Goal: Task Accomplishment & Management: Manage account settings

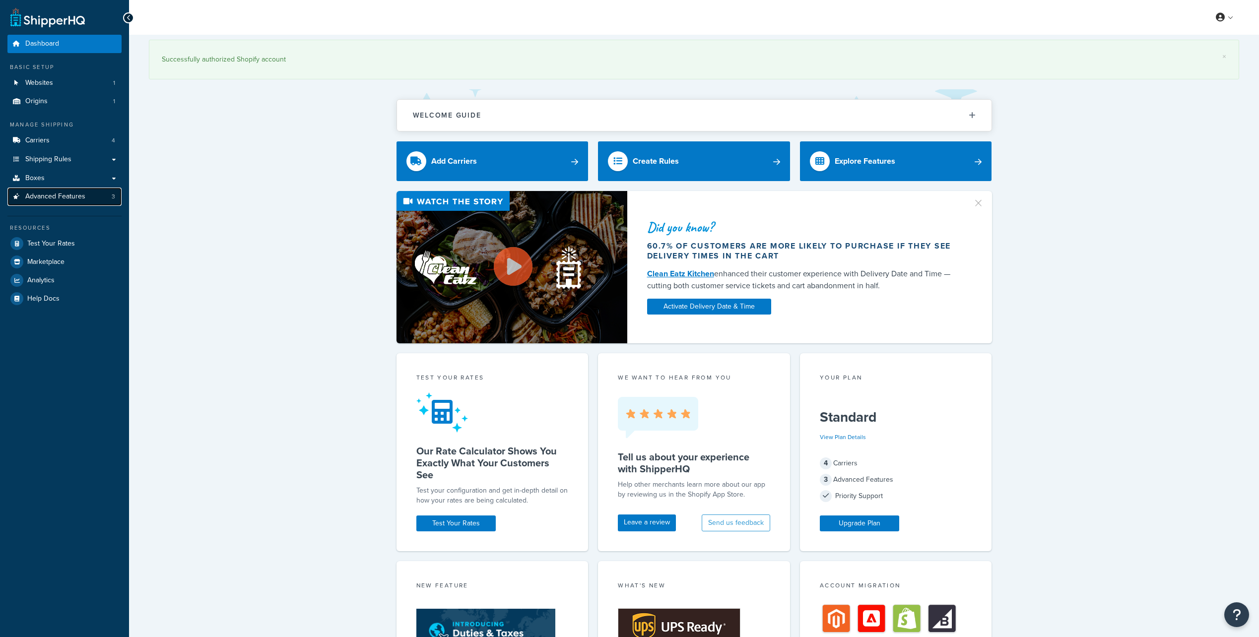
click at [58, 193] on span "Advanced Features" at bounding box center [55, 196] width 60 height 8
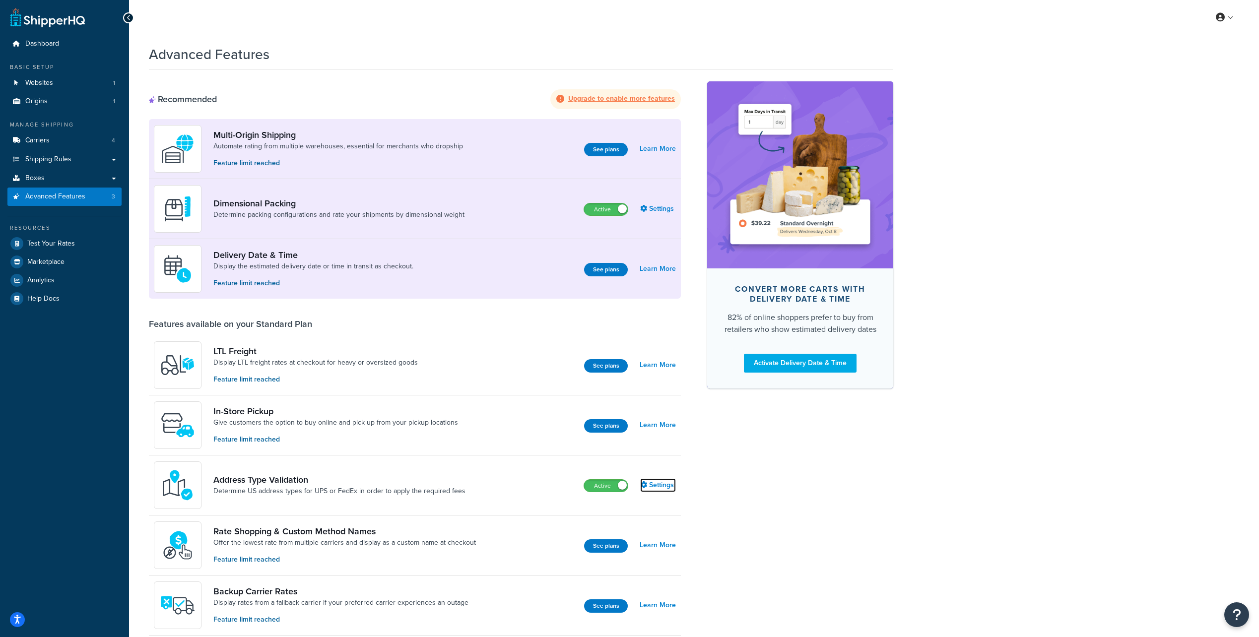
click at [656, 485] on link "Settings" at bounding box center [658, 485] width 36 height 14
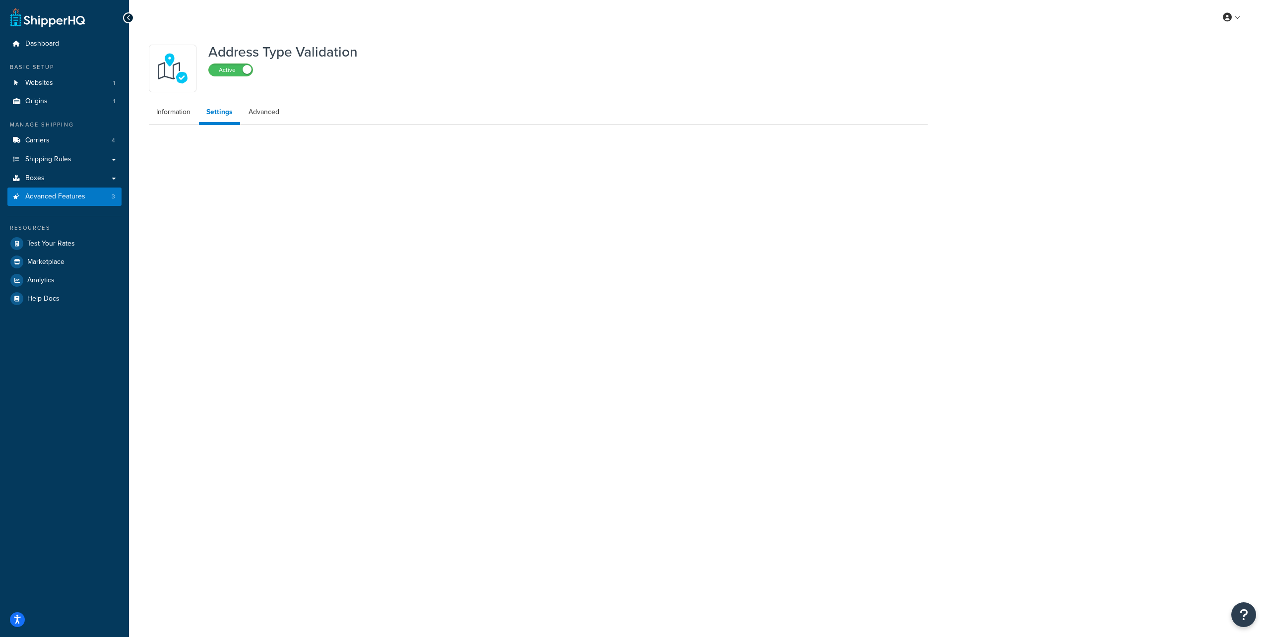
select select "164951"
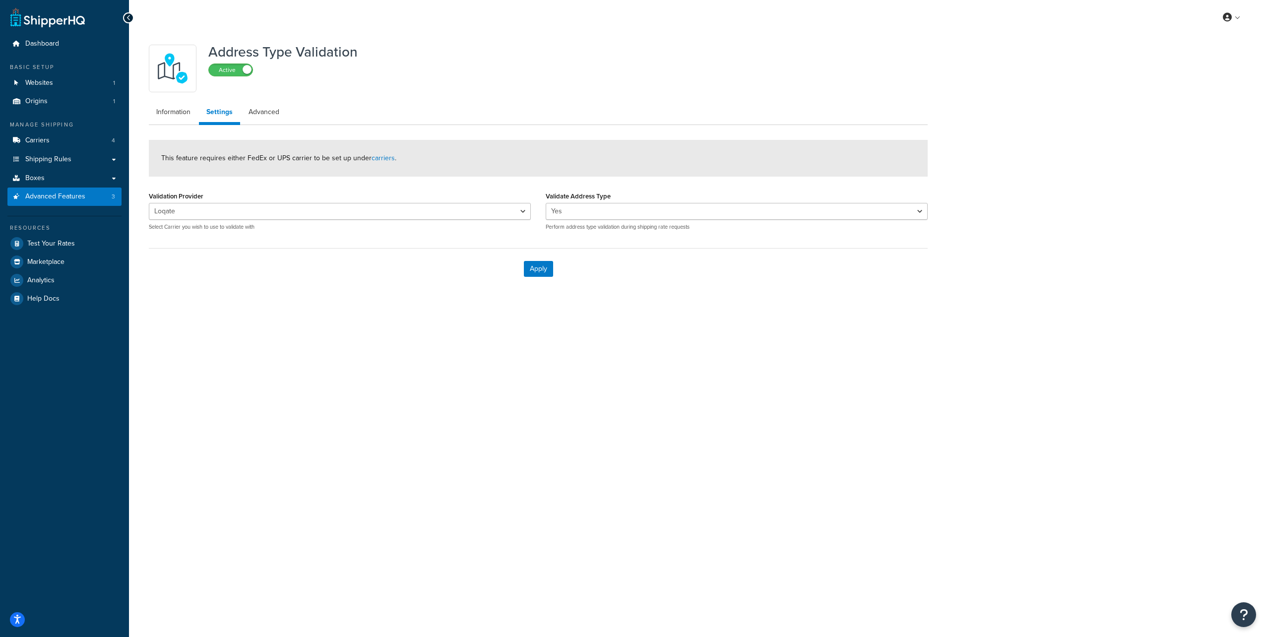
click at [376, 388] on div "My Profile Billing Global Settings Contact Us Logout Address Type Validation Ac…" at bounding box center [697, 318] width 1137 height 637
click at [273, 109] on link "Advanced" at bounding box center [264, 112] width 46 height 20
click at [227, 112] on link "Settings" at bounding box center [219, 112] width 40 height 20
select select "164951"
click at [166, 114] on link "Information" at bounding box center [173, 112] width 49 height 20
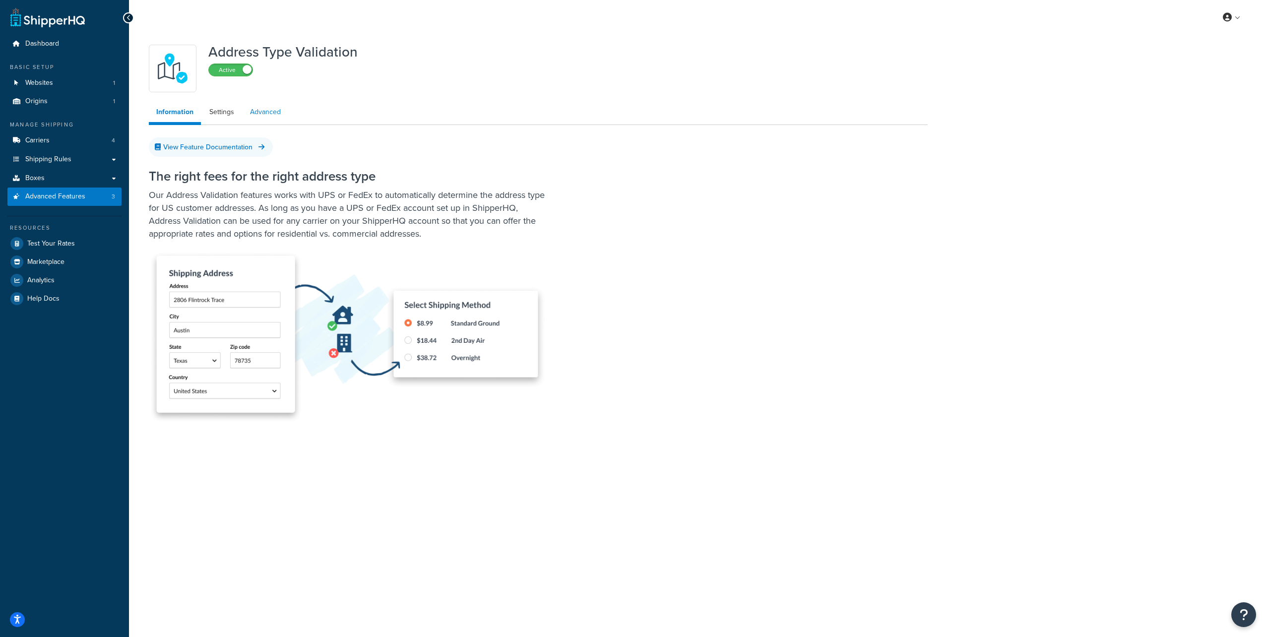
click at [262, 116] on link "Advanced" at bounding box center [266, 112] width 46 height 20
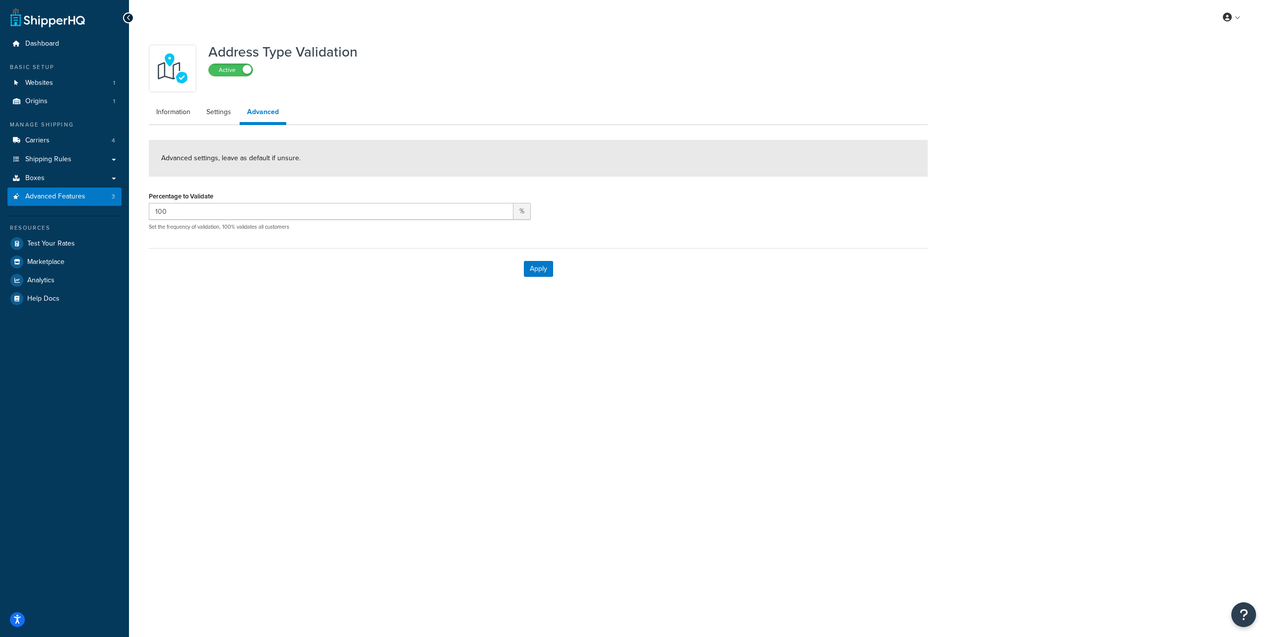
click at [791, 333] on div "My Profile Billing Global Settings Contact Us Logout Address Type Validation Ac…" at bounding box center [697, 318] width 1137 height 637
click at [164, 110] on link "Information" at bounding box center [173, 112] width 49 height 20
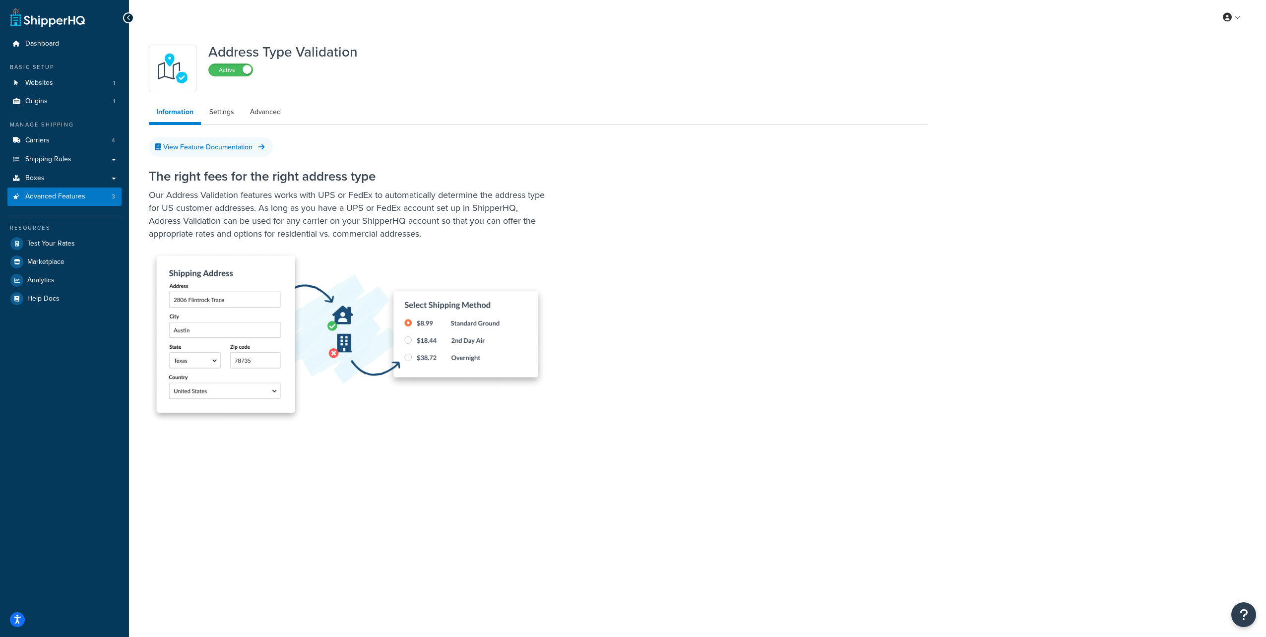
click at [694, 301] on div "The right fees for the right address type Our Address Validation features works…" at bounding box center [523, 290] width 749 height 263
click at [500, 68] on div "Address Type Validation Active" at bounding box center [538, 69] width 779 height 48
click at [48, 142] on span "Carriers" at bounding box center [37, 140] width 24 height 8
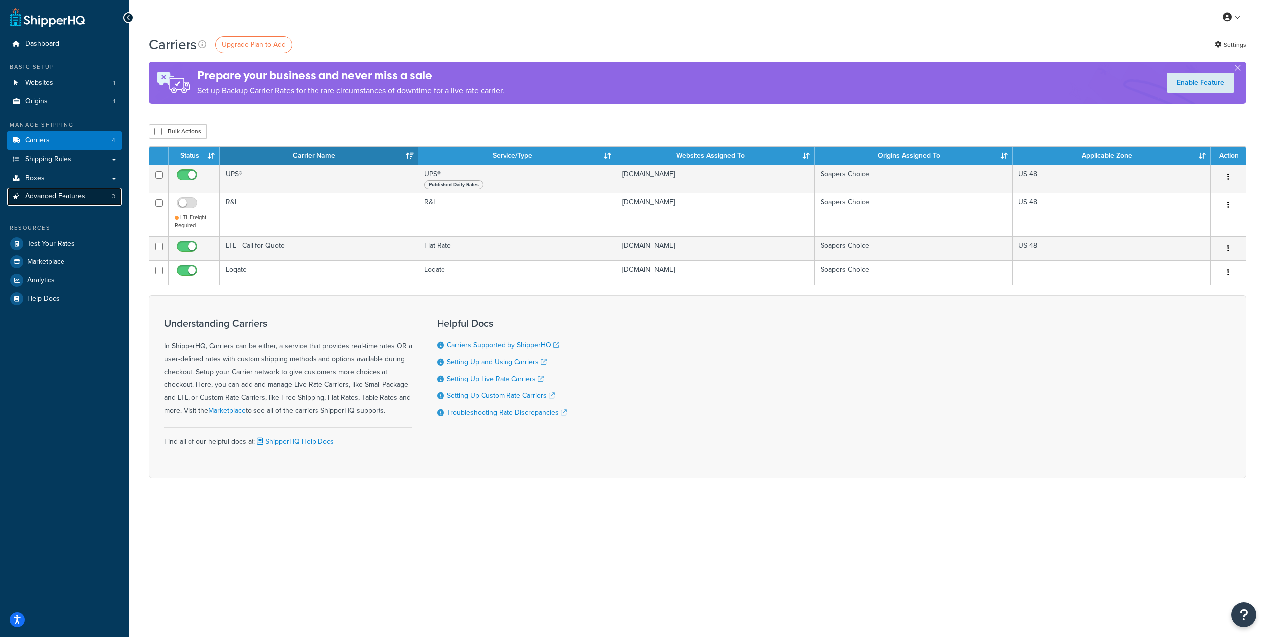
click at [63, 201] on span "Advanced Features" at bounding box center [55, 196] width 60 height 8
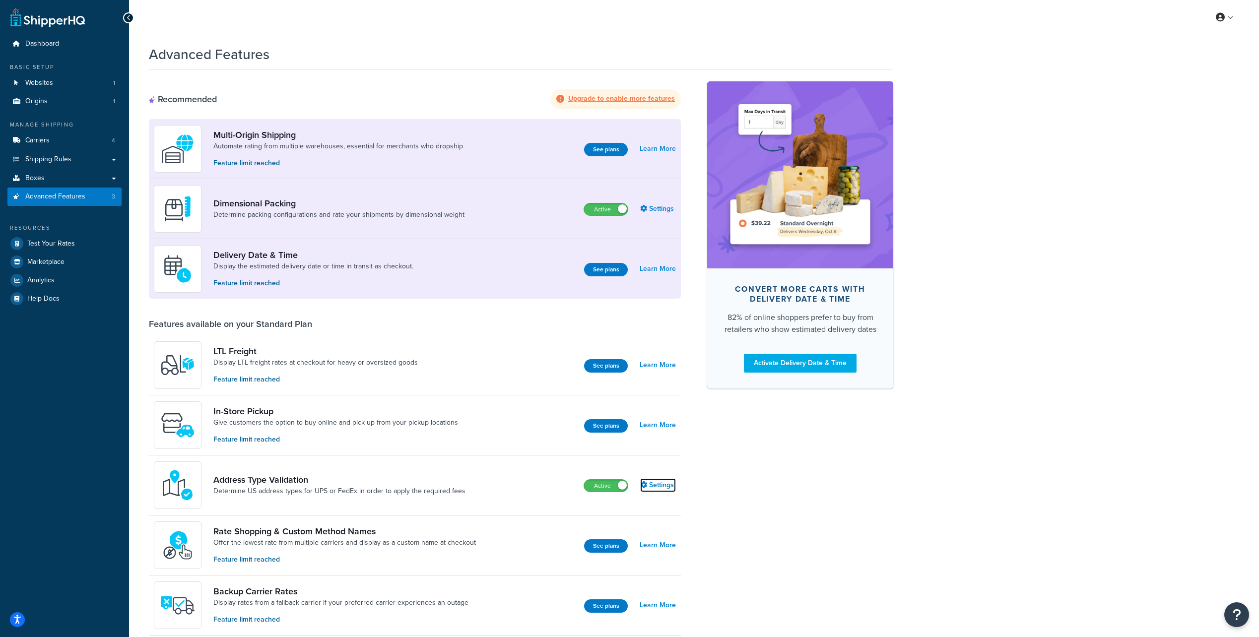
click at [657, 486] on link "Settings" at bounding box center [658, 485] width 36 height 14
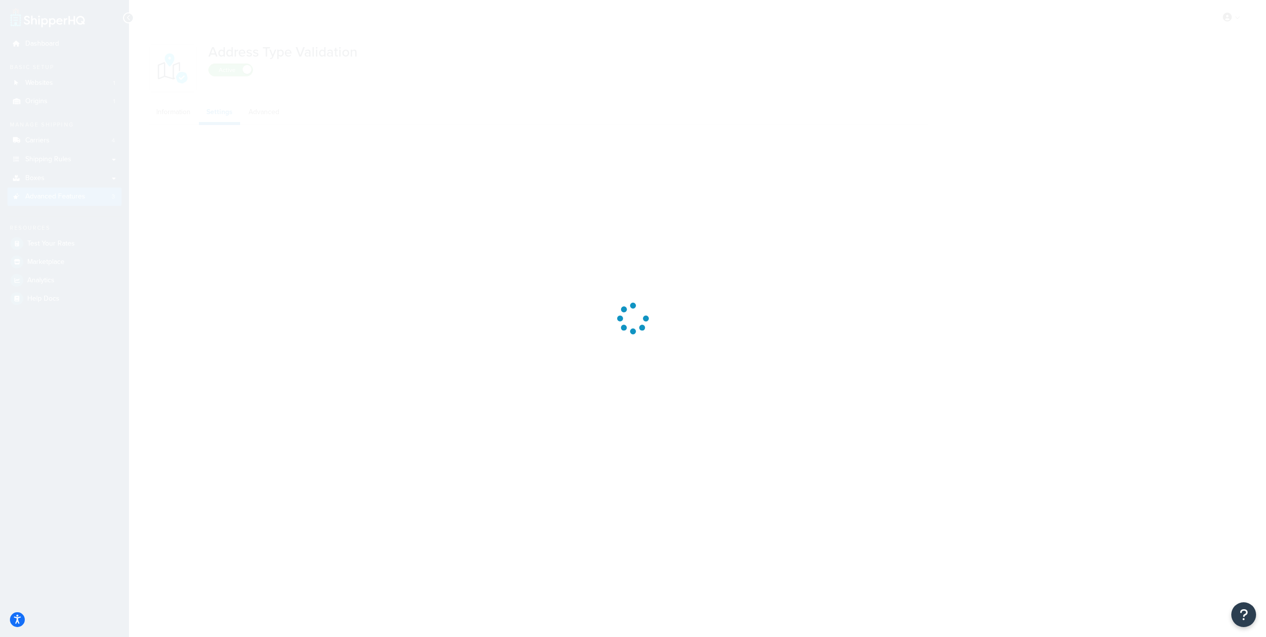
select select "164951"
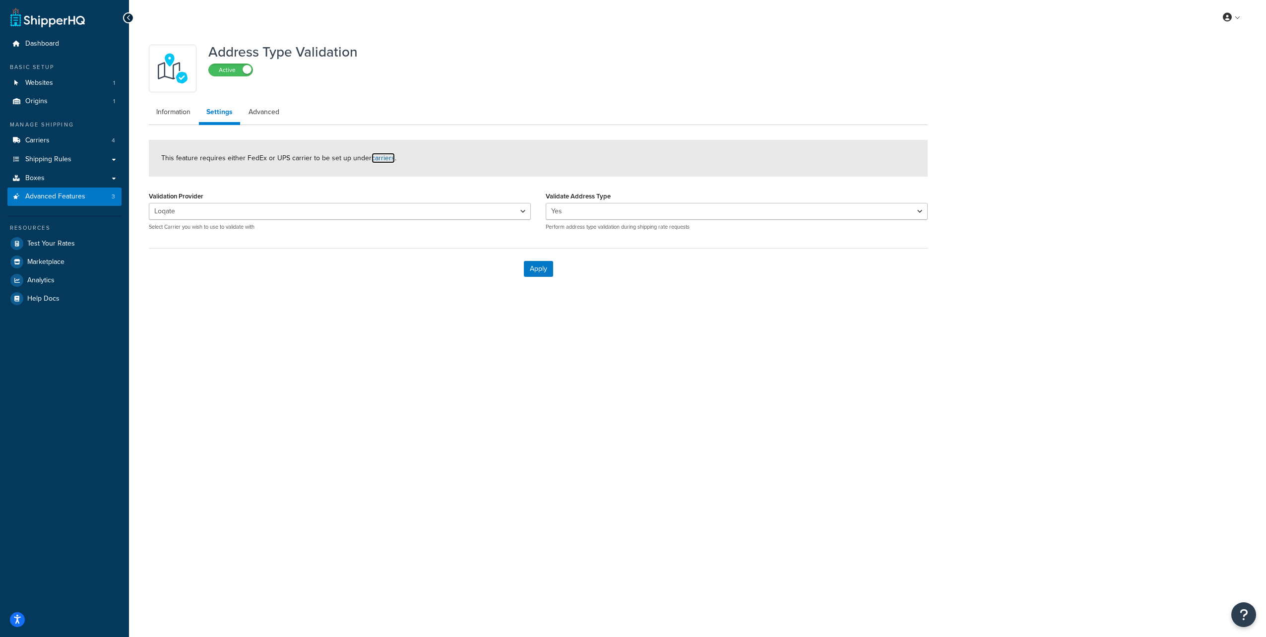
click at [379, 157] on link "carriers" at bounding box center [383, 158] width 23 height 10
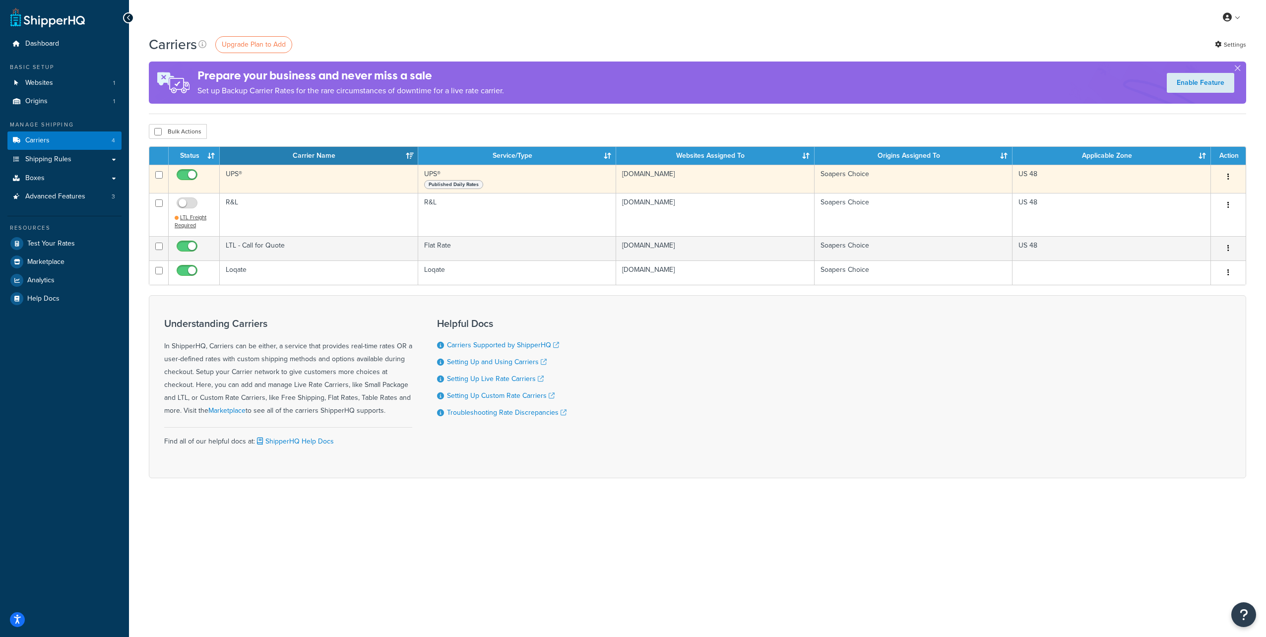
click at [1226, 178] on button "button" at bounding box center [1228, 177] width 14 height 16
click at [1183, 199] on link "Edit" at bounding box center [1188, 197] width 78 height 20
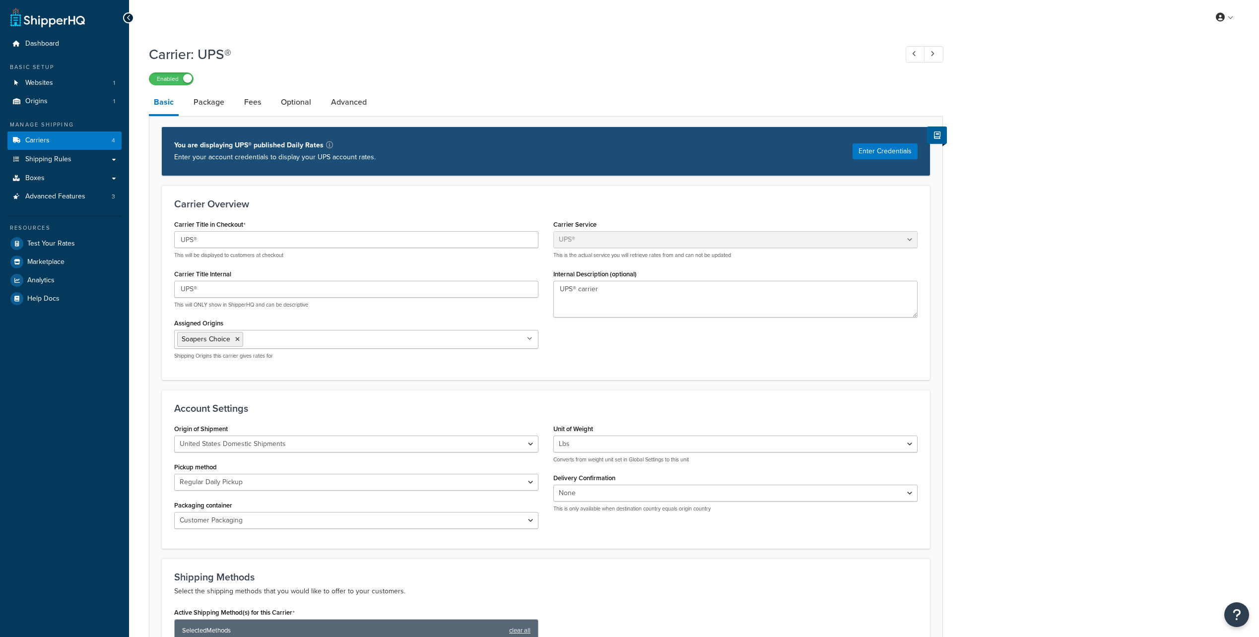
select select "ups"
click at [296, 104] on link "Optional" at bounding box center [296, 102] width 40 height 24
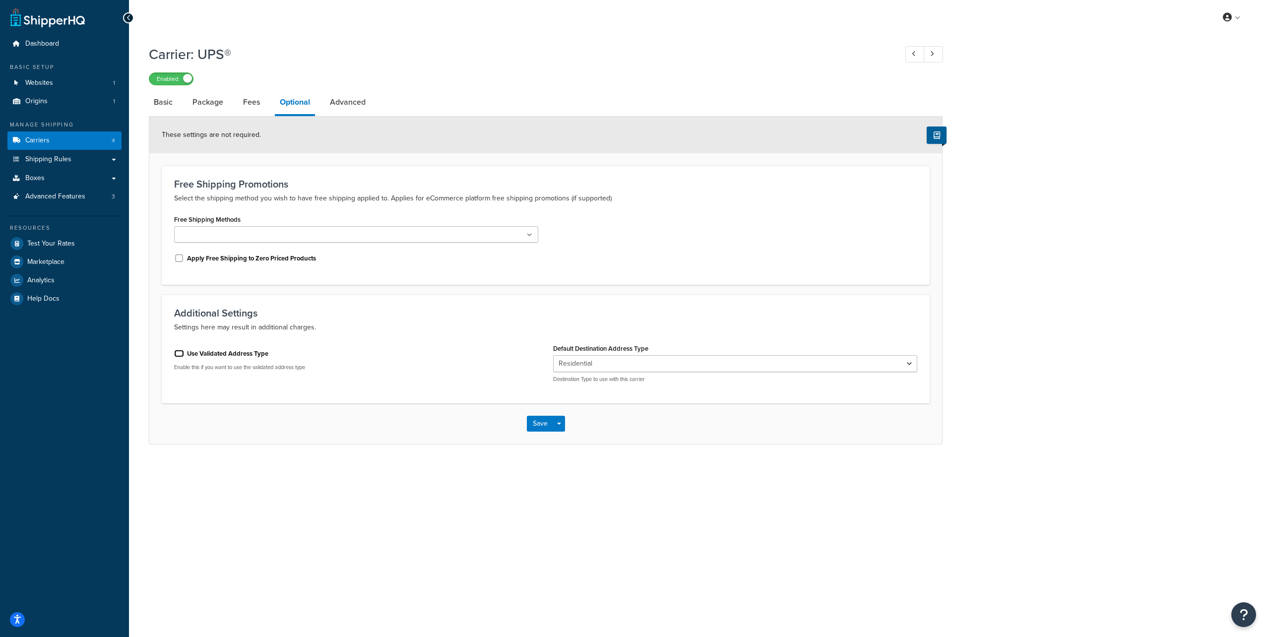
click at [177, 355] on input "Use Validated Address Type" at bounding box center [179, 353] width 10 height 7
checkbox input "true"
select select "residential"
click at [541, 414] on button "Save" at bounding box center [540, 412] width 27 height 16
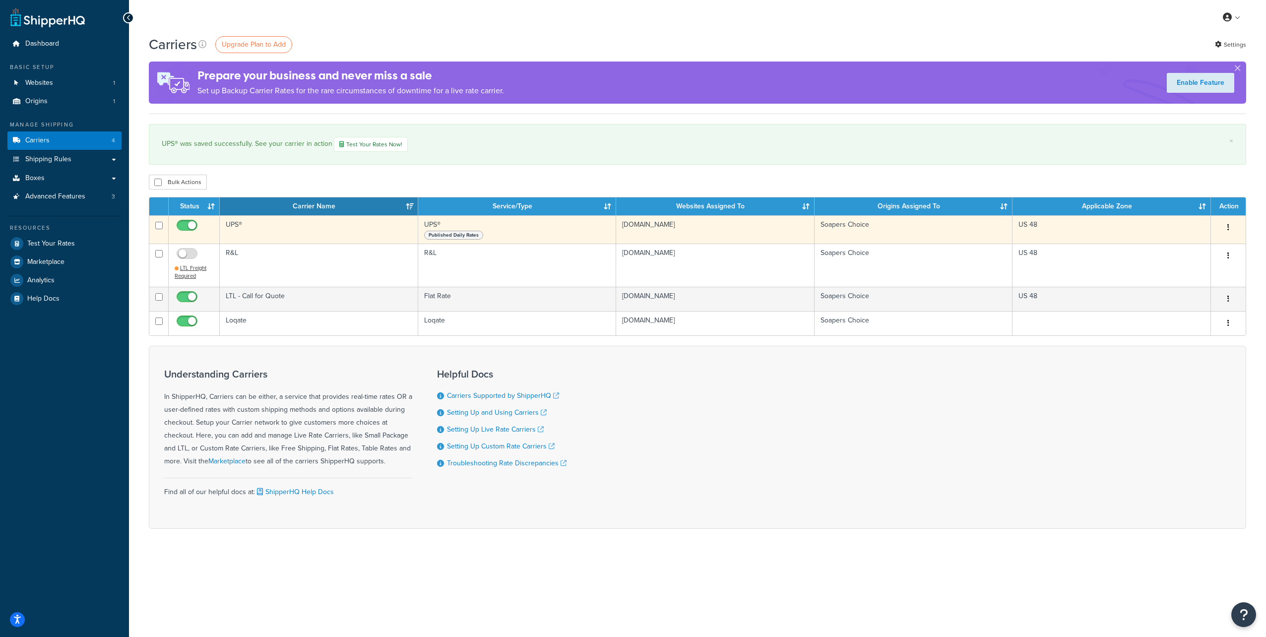
click at [1229, 225] on icon "button" at bounding box center [1228, 227] width 2 height 7
click at [1176, 247] on link "Edit" at bounding box center [1188, 247] width 78 height 20
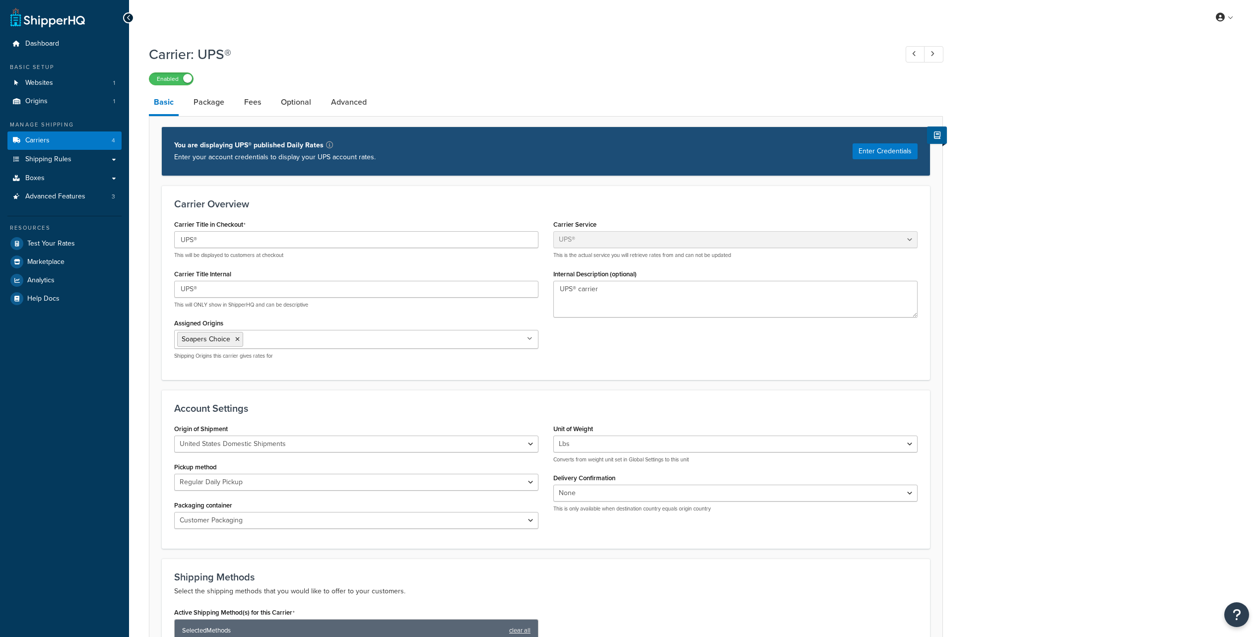
select select "ups"
click at [215, 102] on link "Package" at bounding box center [209, 102] width 41 height 24
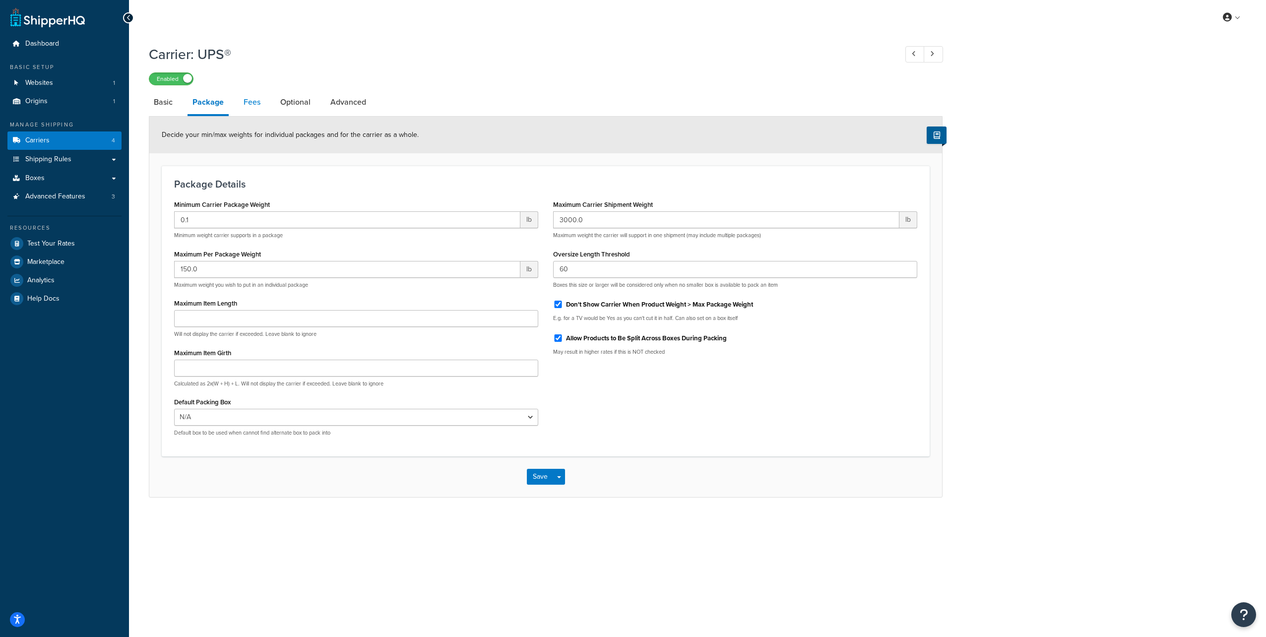
click at [254, 103] on link "Fees" at bounding box center [252, 102] width 27 height 24
select select "AFTER"
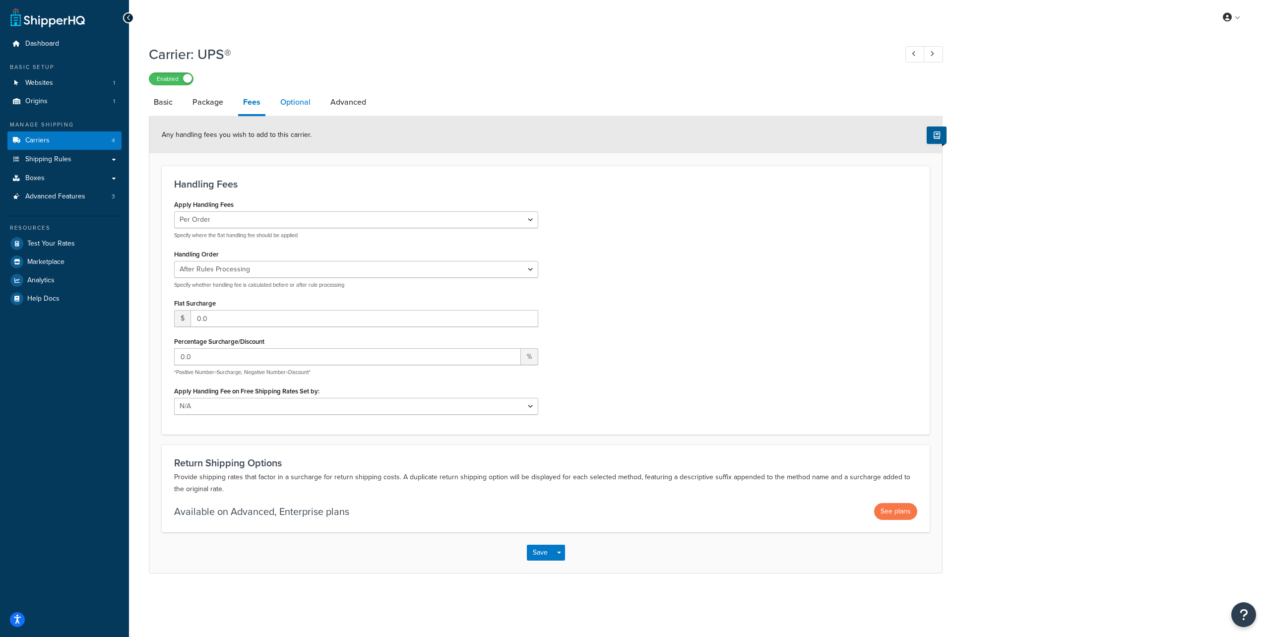
click at [287, 104] on link "Optional" at bounding box center [295, 102] width 40 height 24
select select "residential"
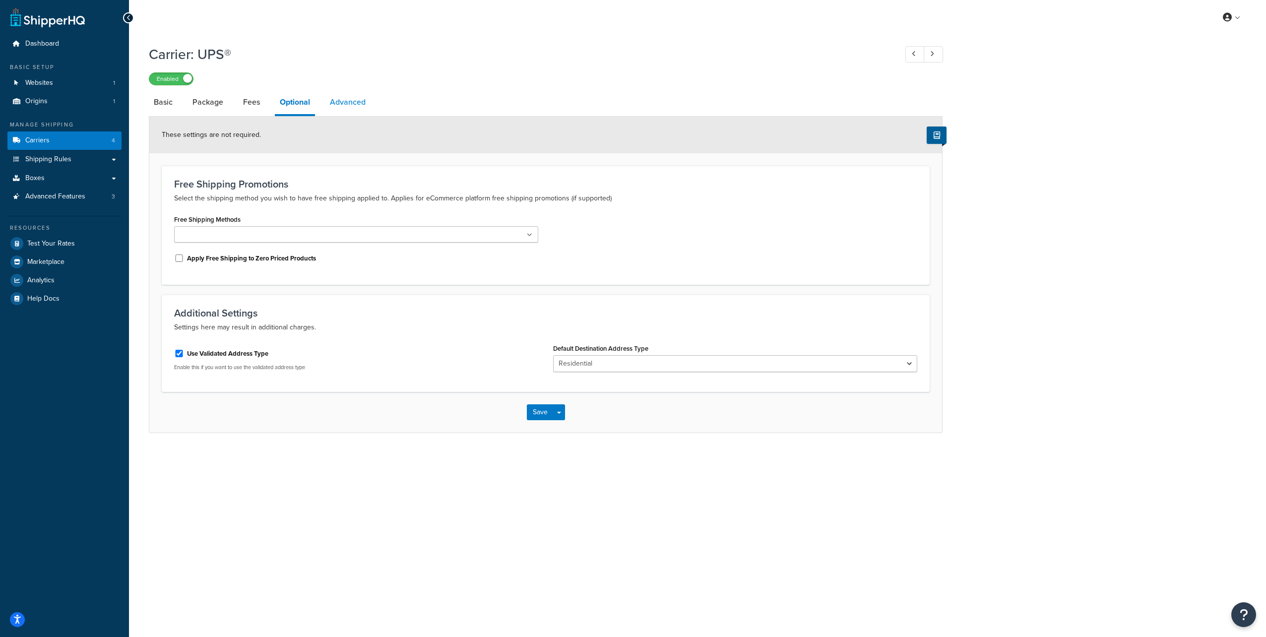
click at [346, 98] on link "Advanced" at bounding box center [348, 102] width 46 height 24
select select "false"
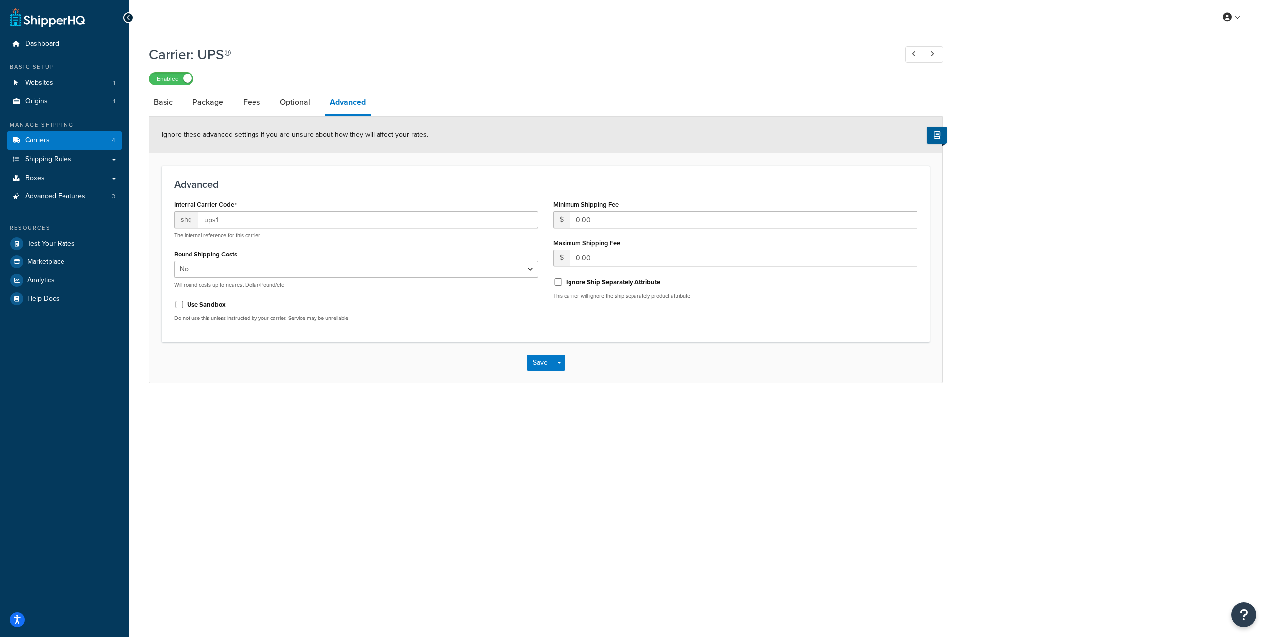
click at [464, 459] on div "My Profile Billing Global Settings Contact Us Logout Carrier: UPS® Enabled Basi…" at bounding box center [697, 318] width 1137 height 637
click at [459, 508] on div "My Profile Billing Global Settings Contact Us Logout Carrier: UPS® Enabled Basi…" at bounding box center [697, 318] width 1137 height 637
click at [513, 75] on div "Enabled" at bounding box center [546, 78] width 794 height 14
click at [49, 86] on span "Websites" at bounding box center [39, 83] width 28 height 8
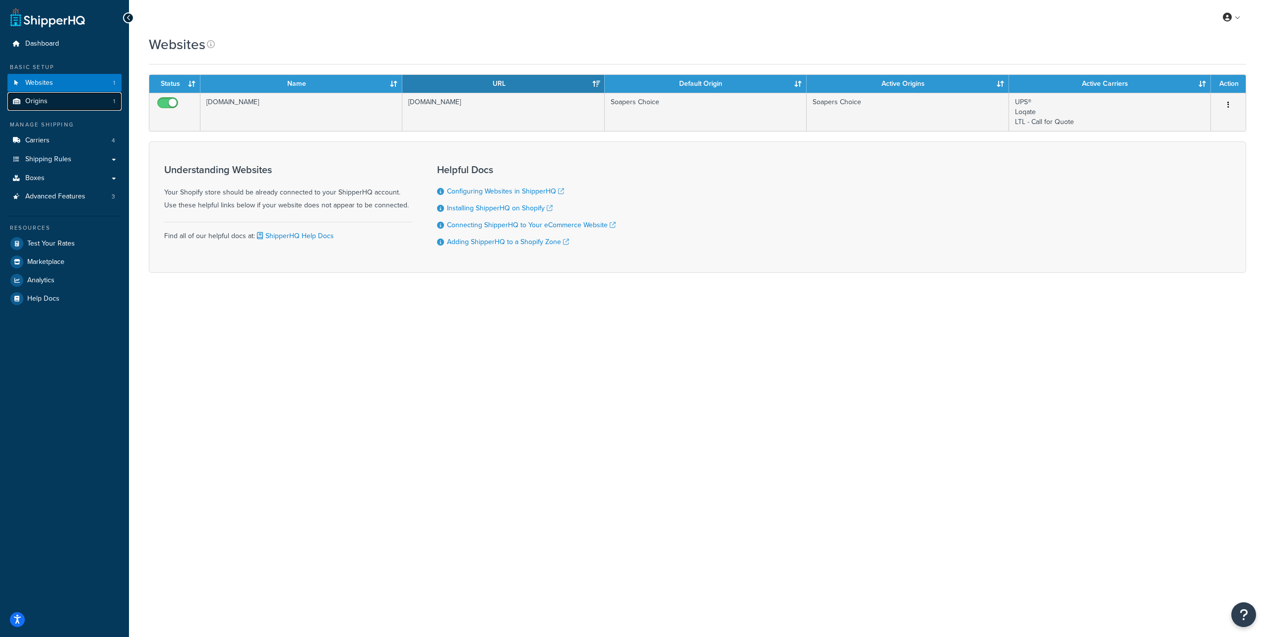
click at [58, 99] on link "Origins 1" at bounding box center [64, 101] width 114 height 18
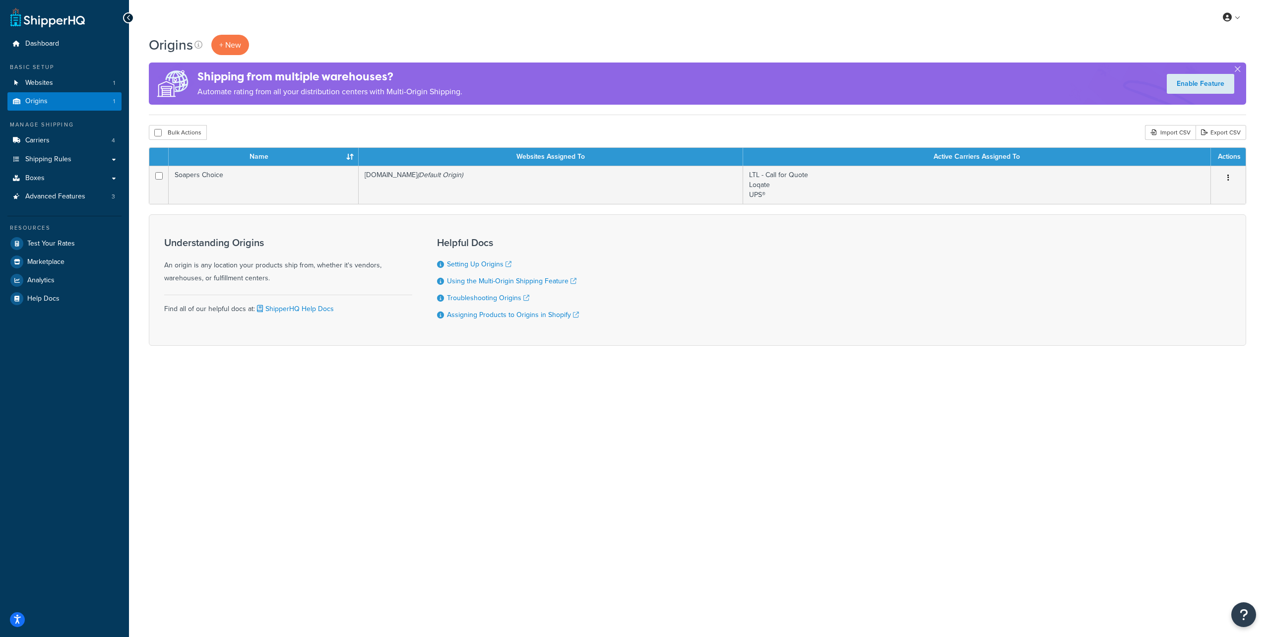
click at [657, 362] on div "Origins + New Shipping from multiple warehouses? Automate rating from all your …" at bounding box center [697, 208] width 1137 height 346
click at [48, 144] on span "Carriers" at bounding box center [37, 140] width 24 height 8
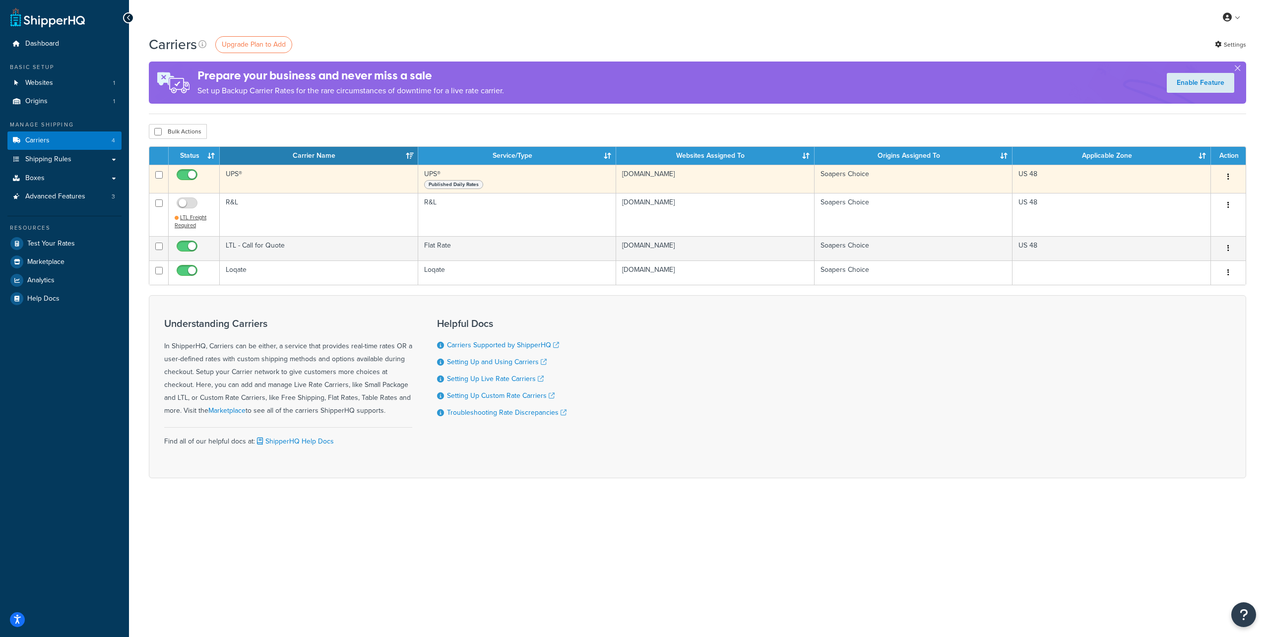
click at [1226, 178] on button "button" at bounding box center [1228, 177] width 14 height 16
click at [1190, 200] on link "Edit" at bounding box center [1188, 197] width 78 height 20
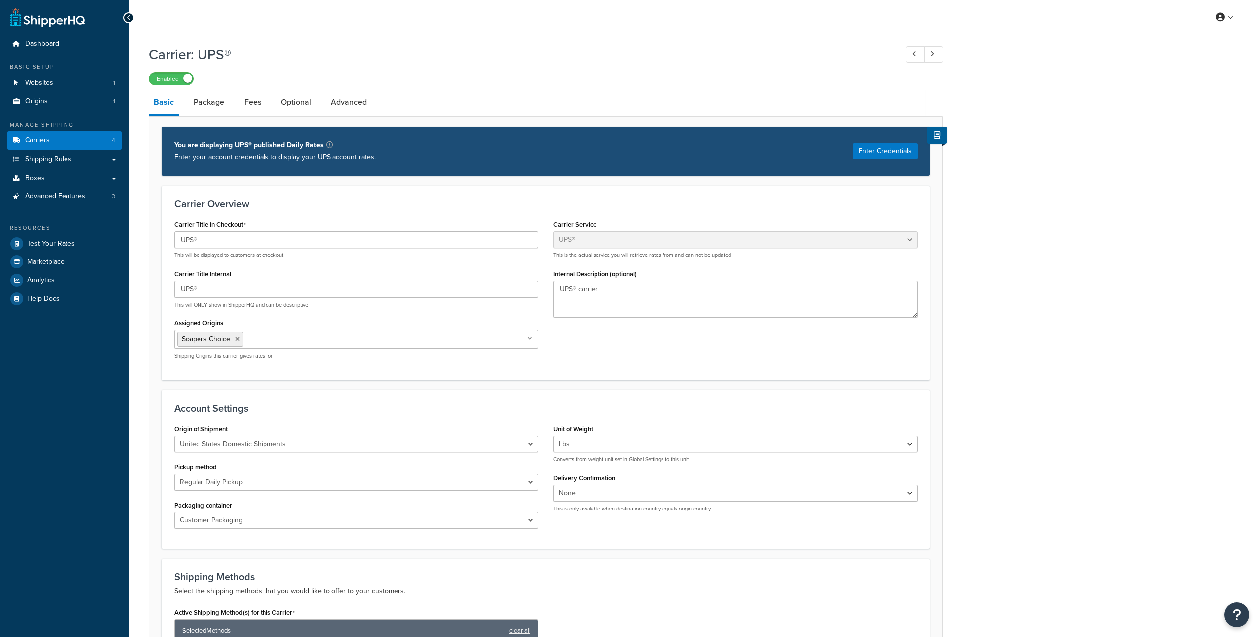
select select "ups"
click at [877, 154] on button "Enter Credentials" at bounding box center [884, 151] width 65 height 16
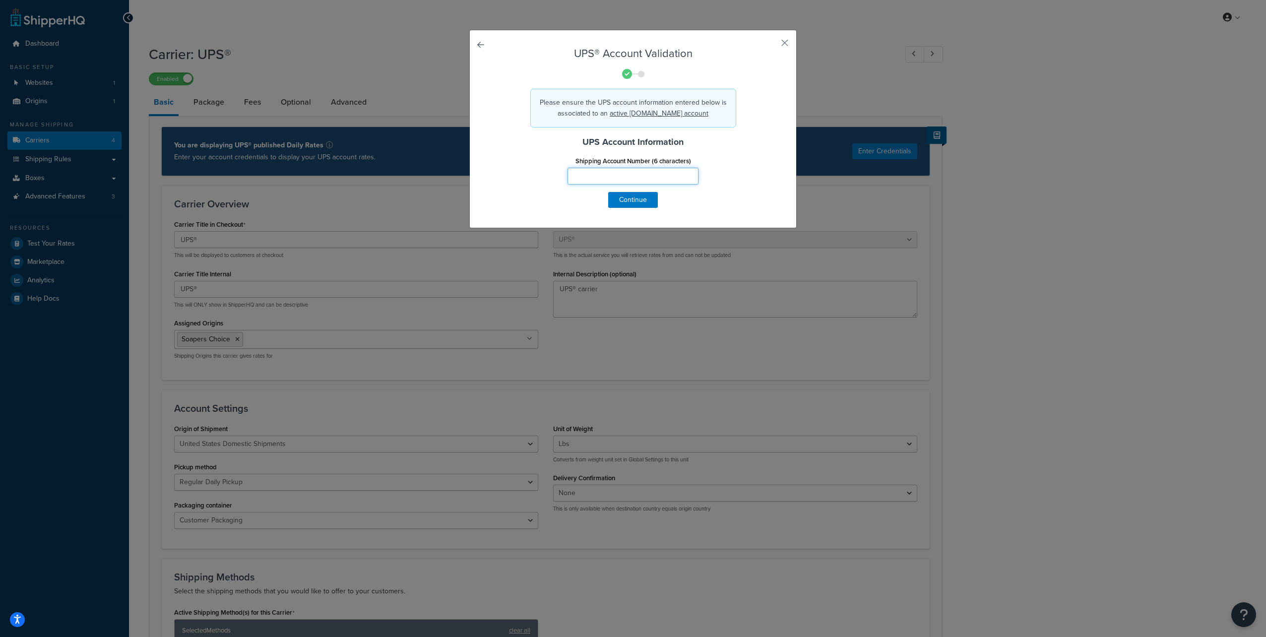
click at [640, 170] on input "Shipping Account Number (6 characters)" at bounding box center [633, 176] width 131 height 17
type input "612250"
click at [632, 199] on button "Continue" at bounding box center [633, 200] width 50 height 16
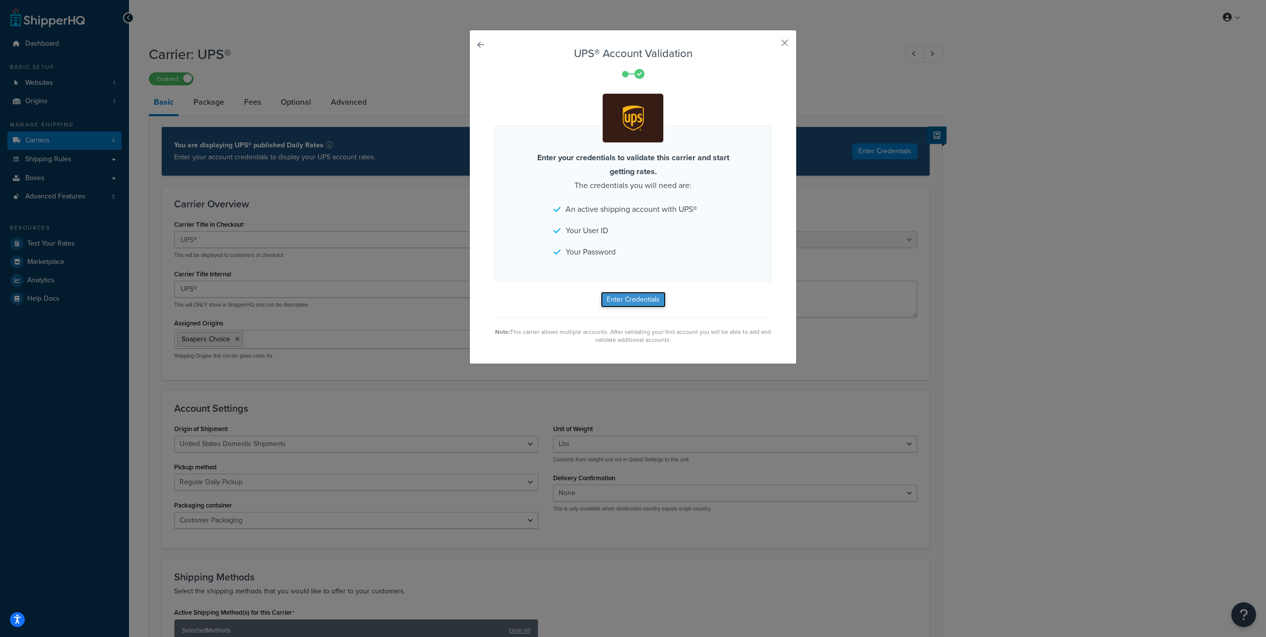
click at [622, 299] on button "Enter Credentials" at bounding box center [633, 300] width 65 height 16
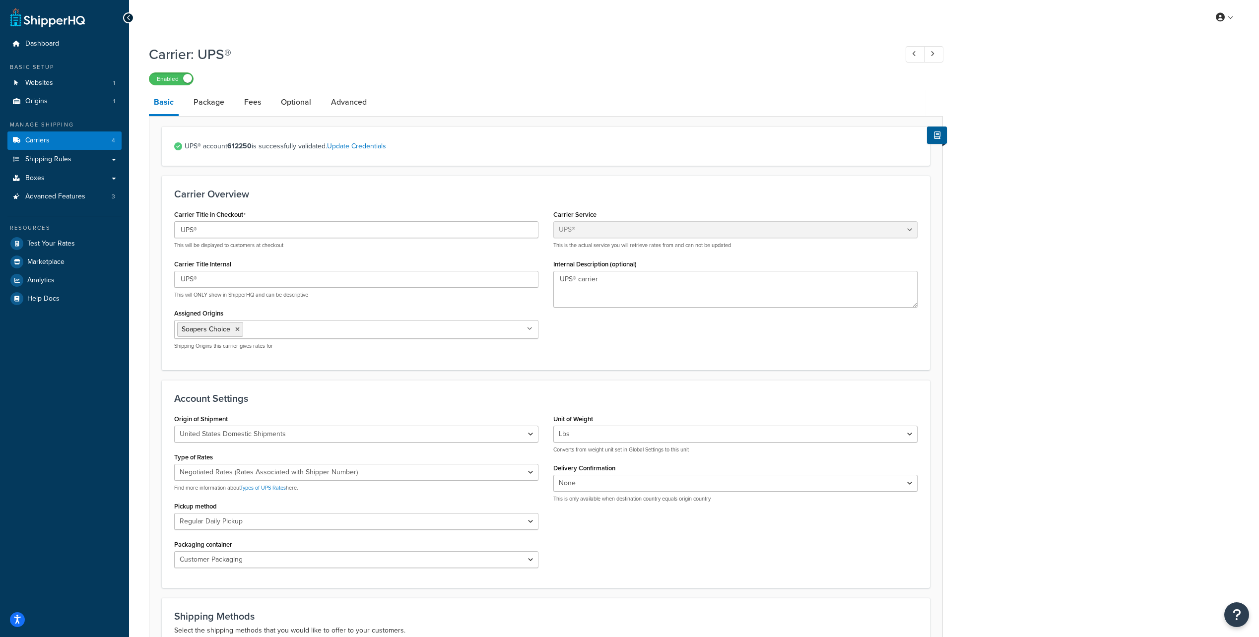
select select "ups"
click at [393, 43] on div "Carrier: UPS® Enabled" at bounding box center [546, 63] width 794 height 46
